Goal: Task Accomplishment & Management: Use online tool/utility

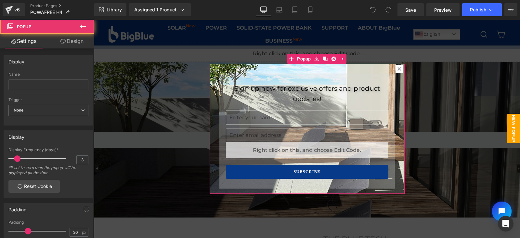
click at [398, 68] on icon at bounding box center [400, 69] width 4 height 4
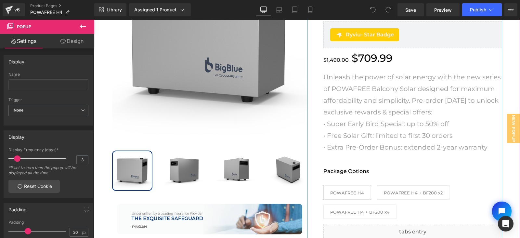
scroll to position [297, 0]
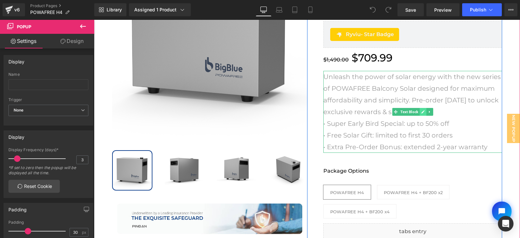
click at [421, 111] on icon at bounding box center [423, 112] width 4 height 4
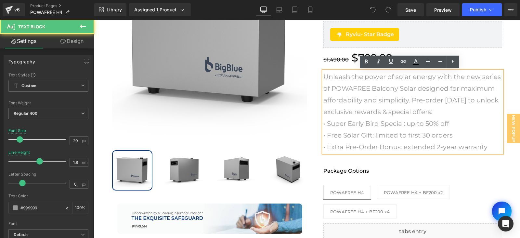
click at [487, 145] on p "• Extra Pre-Order Bonus: extended 2-year warranty" at bounding box center [413, 147] width 179 height 12
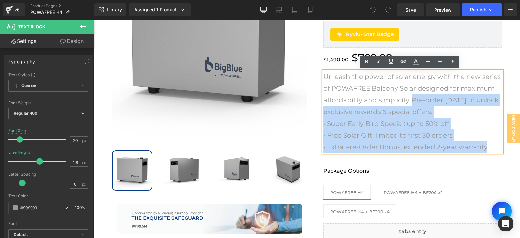
drag, startPoint x: 487, startPoint y: 145, endPoint x: 408, endPoint y: 99, distance: 91.3
click at [408, 99] on div "Unleash the power of solar energy with the new series of POWAFREE Balcony Solar…" at bounding box center [413, 112] width 179 height 82
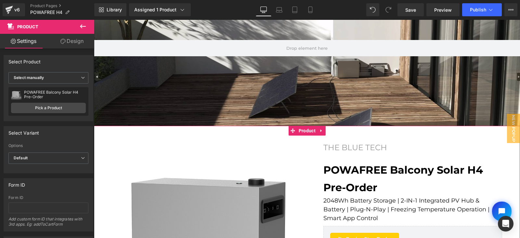
scroll to position [81, 0]
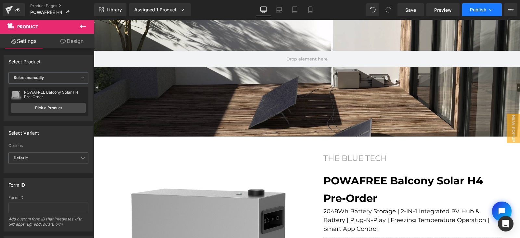
click at [477, 9] on span "Publish" at bounding box center [478, 9] width 16 height 5
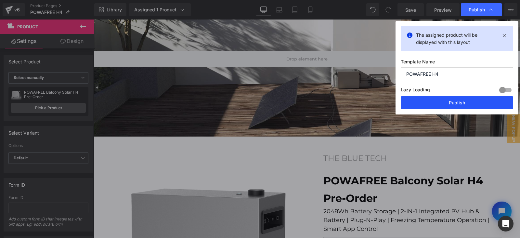
click at [455, 103] on button "Publish" at bounding box center [457, 102] width 113 height 13
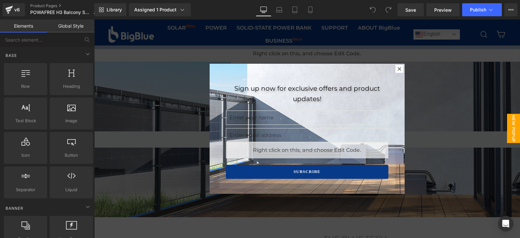
click at [509, 133] on span "New Popup" at bounding box center [513, 128] width 13 height 29
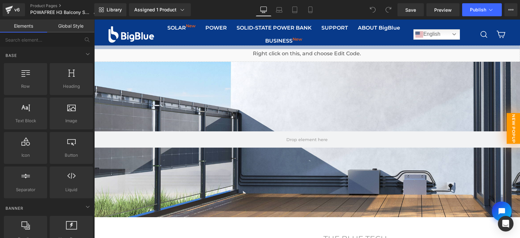
click at [509, 133] on span "New Popup" at bounding box center [514, 128] width 14 height 31
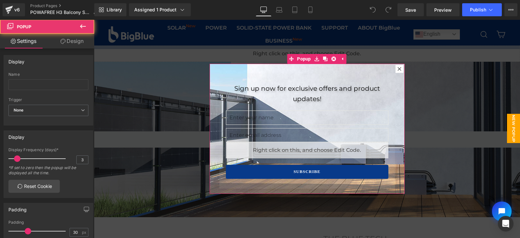
click at [398, 69] on icon at bounding box center [400, 69] width 4 height 4
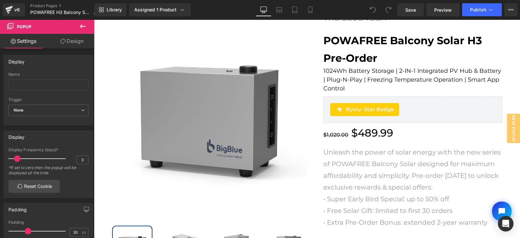
scroll to position [244, 0]
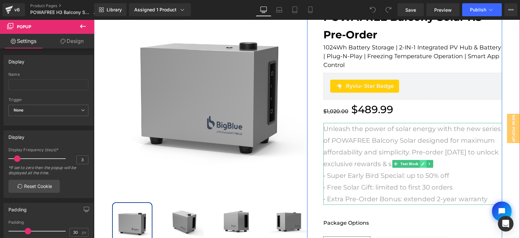
click at [421, 163] on icon at bounding box center [422, 163] width 3 height 3
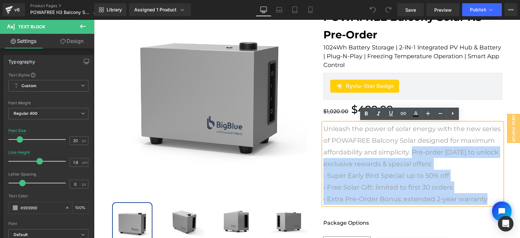
drag, startPoint x: 488, startPoint y: 197, endPoint x: 410, endPoint y: 150, distance: 90.5
click at [410, 150] on div "Unleash the power of solar energy with the new series of POWAFREE Balcony Solar…" at bounding box center [413, 164] width 179 height 82
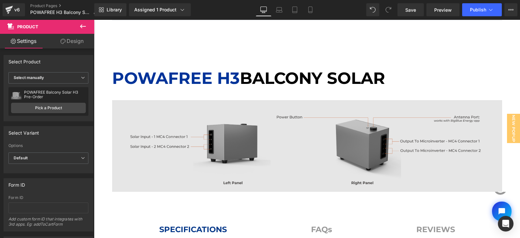
scroll to position [2392, 0]
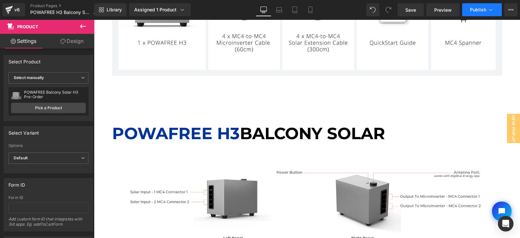
click at [476, 7] on span "Publish" at bounding box center [478, 9] width 16 height 5
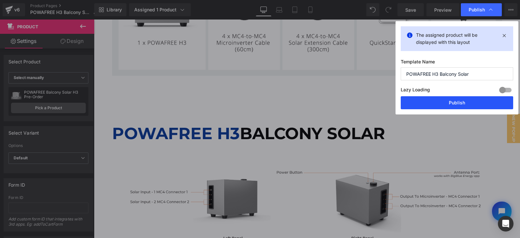
click at [443, 101] on button "Publish" at bounding box center [457, 102] width 113 height 13
